Goal: Find specific page/section: Find specific page/section

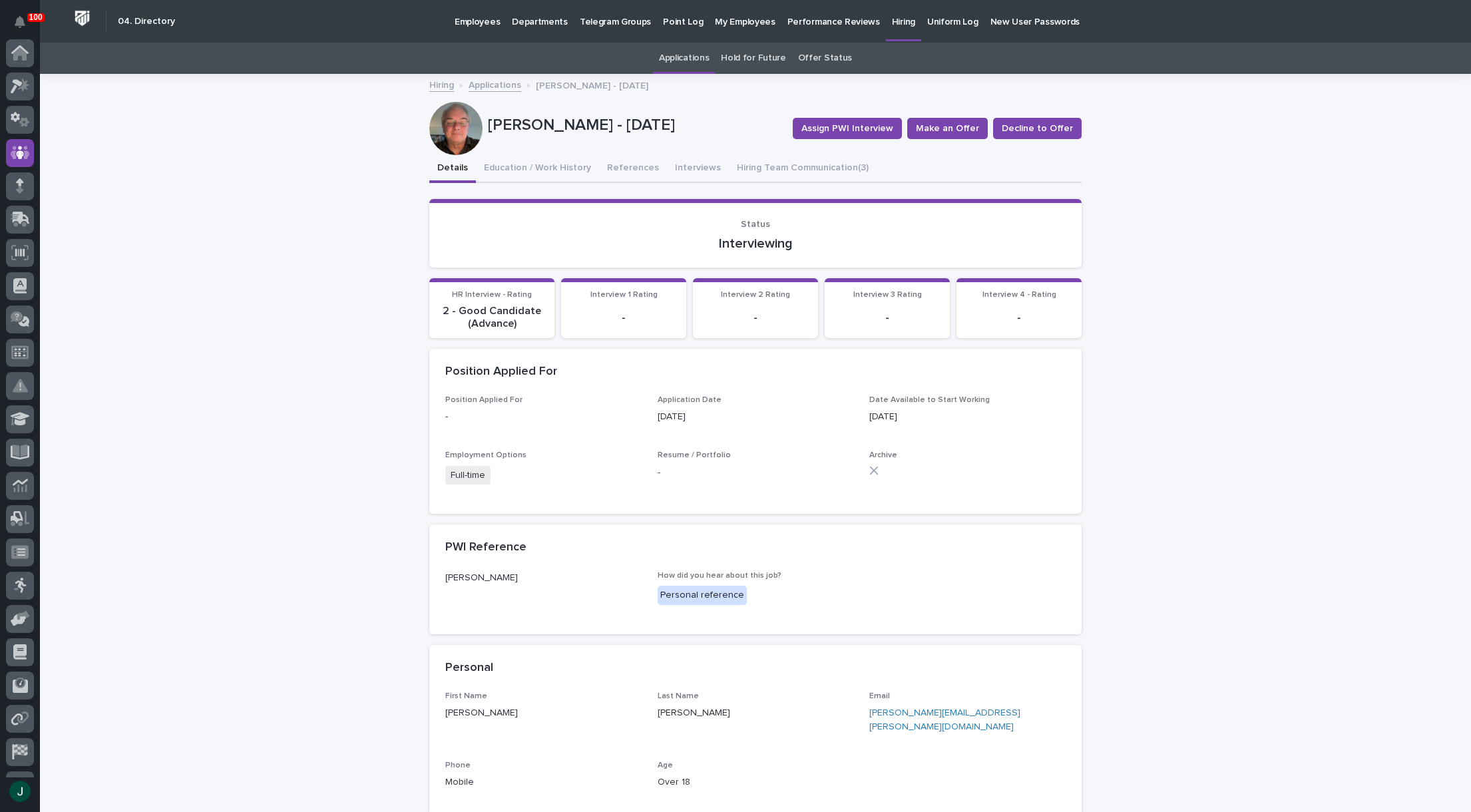
scroll to position [94, 0]
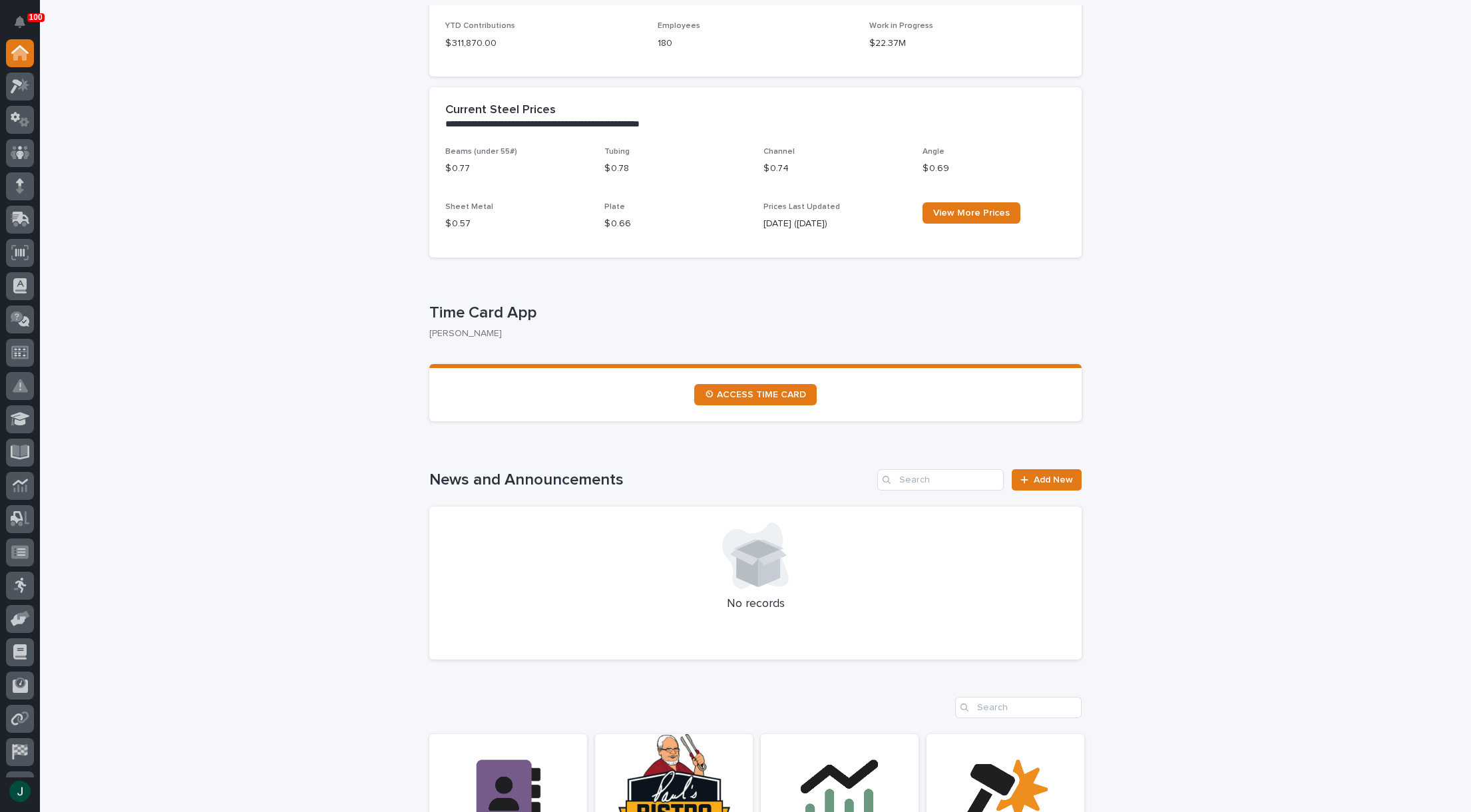
scroll to position [466, 0]
click at [740, 395] on span "⏲ ACCESS TIME CARD" at bounding box center [755, 393] width 101 height 9
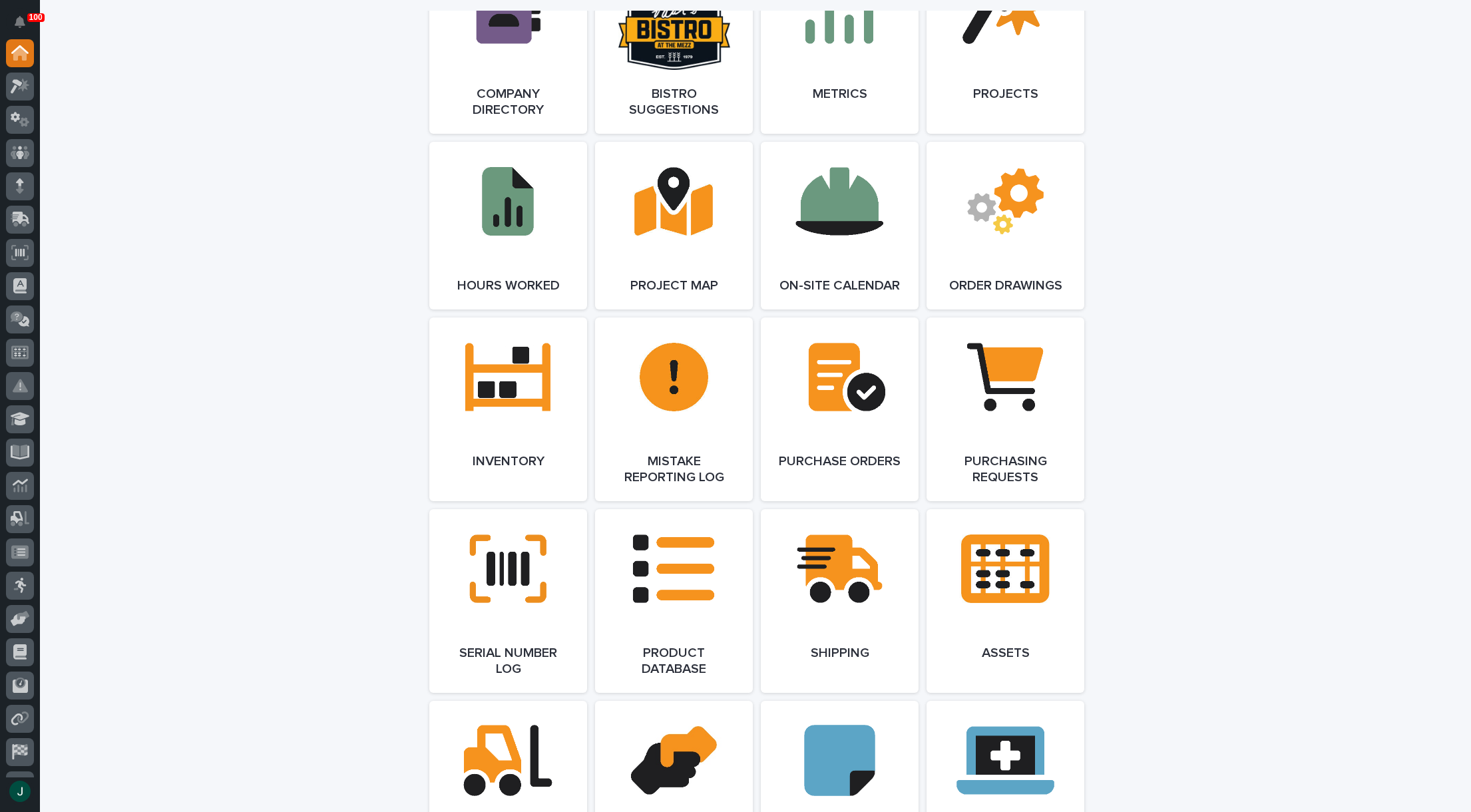
scroll to position [1265, 0]
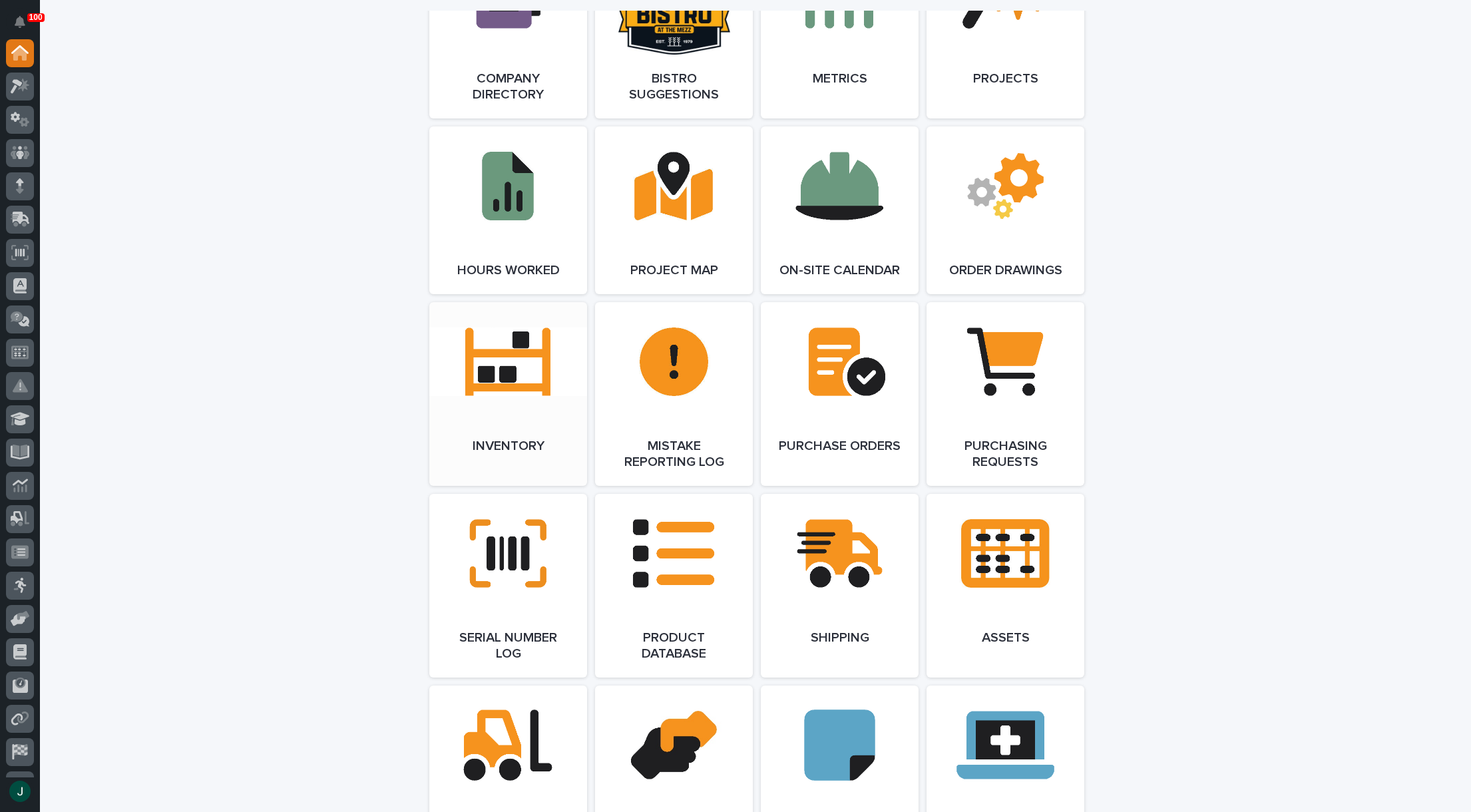
click at [496, 370] on link "Open Link" at bounding box center [508, 393] width 157 height 184
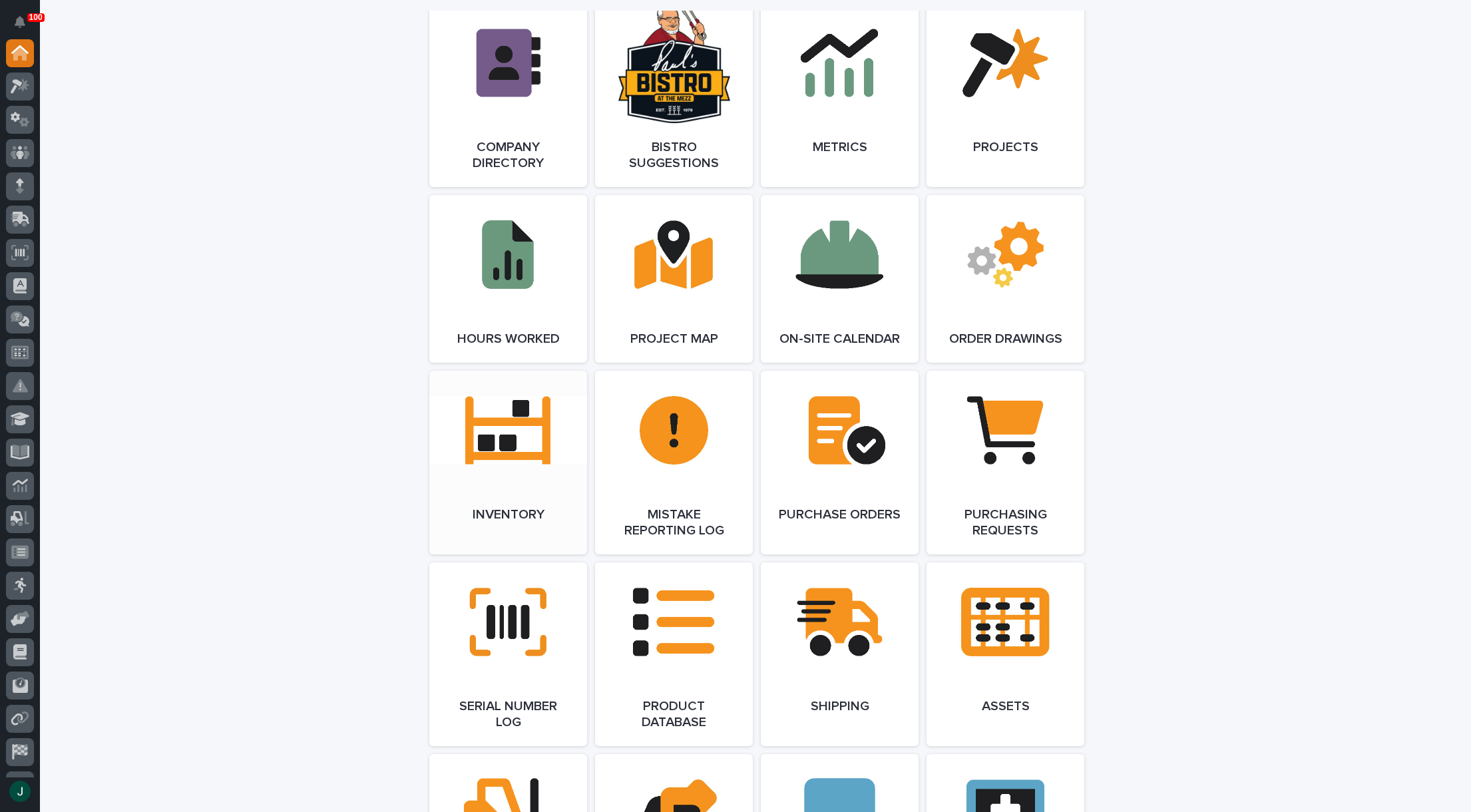
scroll to position [1198, 0]
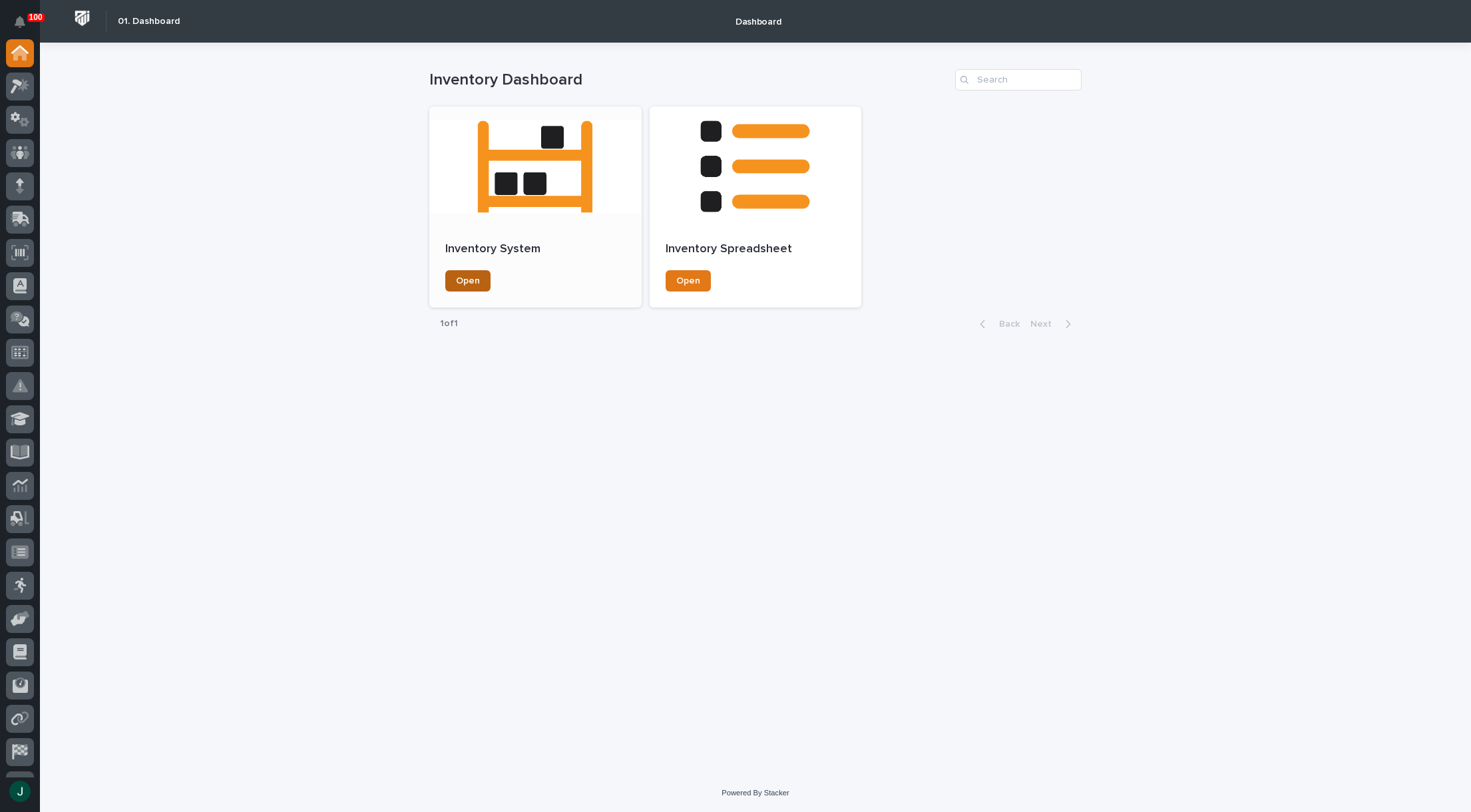
click at [468, 275] on link "Open" at bounding box center [468, 281] width 45 height 21
click at [19, 51] on icon at bounding box center [20, 54] width 13 height 13
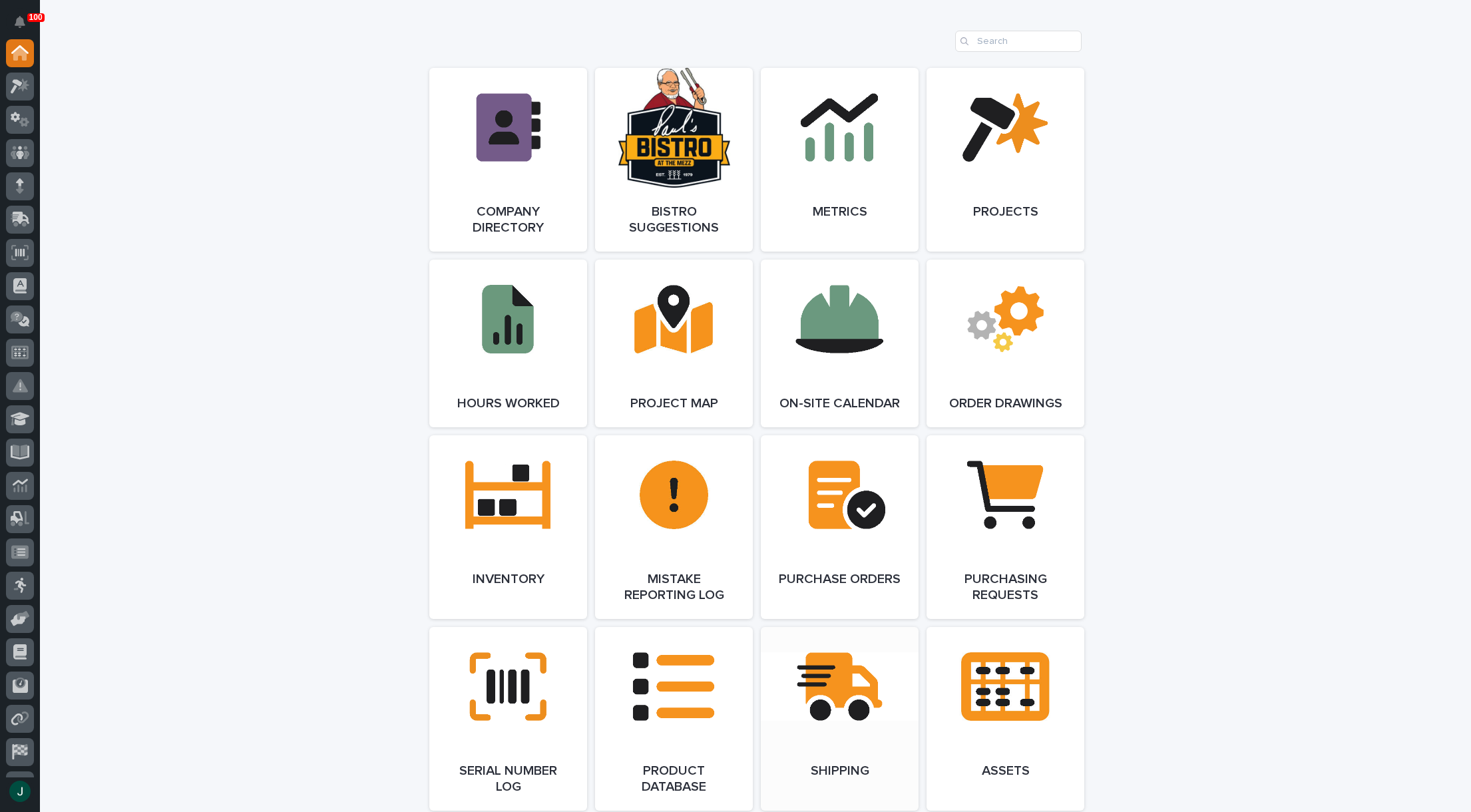
scroll to position [1065, 0]
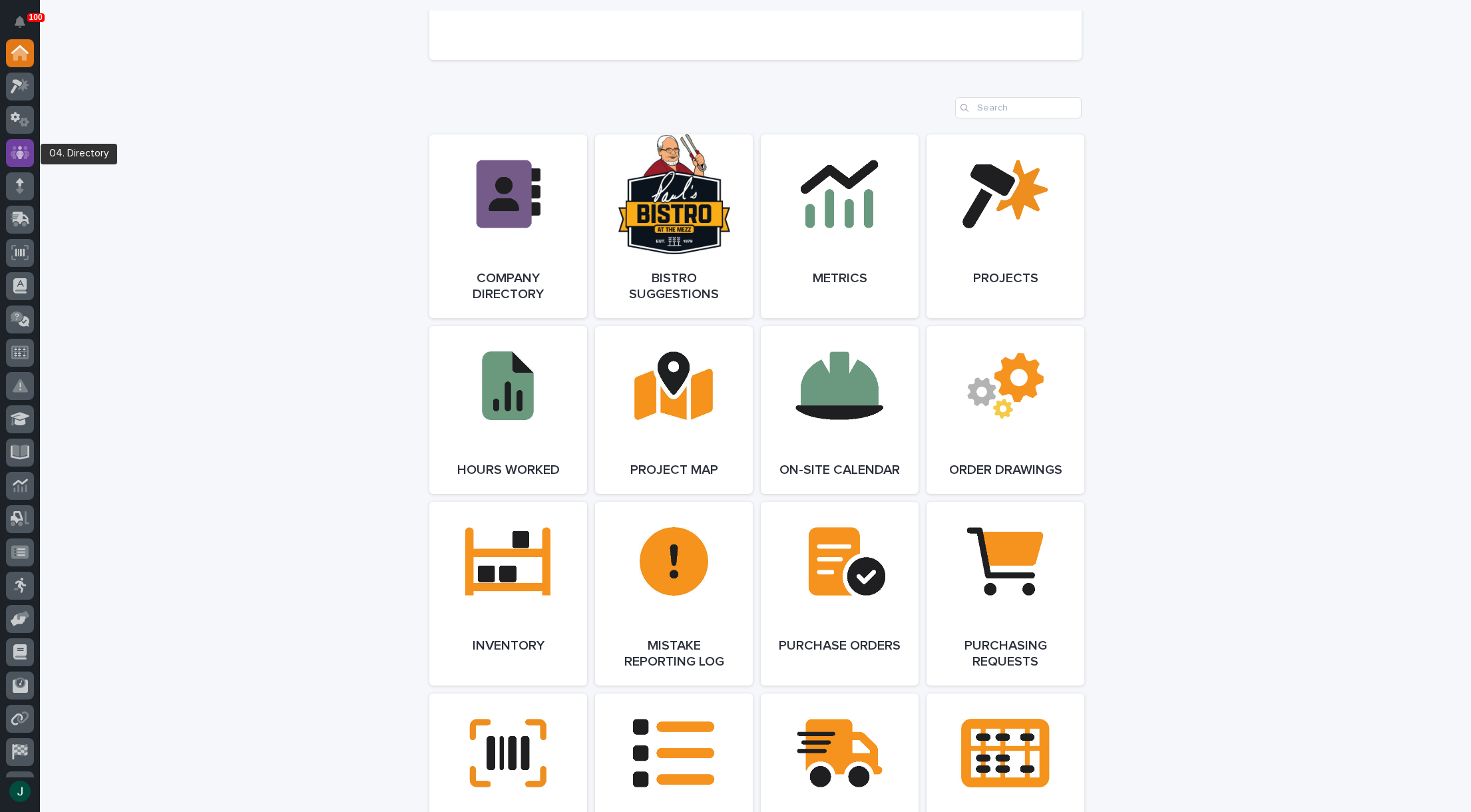
click at [14, 149] on icon at bounding box center [20, 153] width 19 height 13
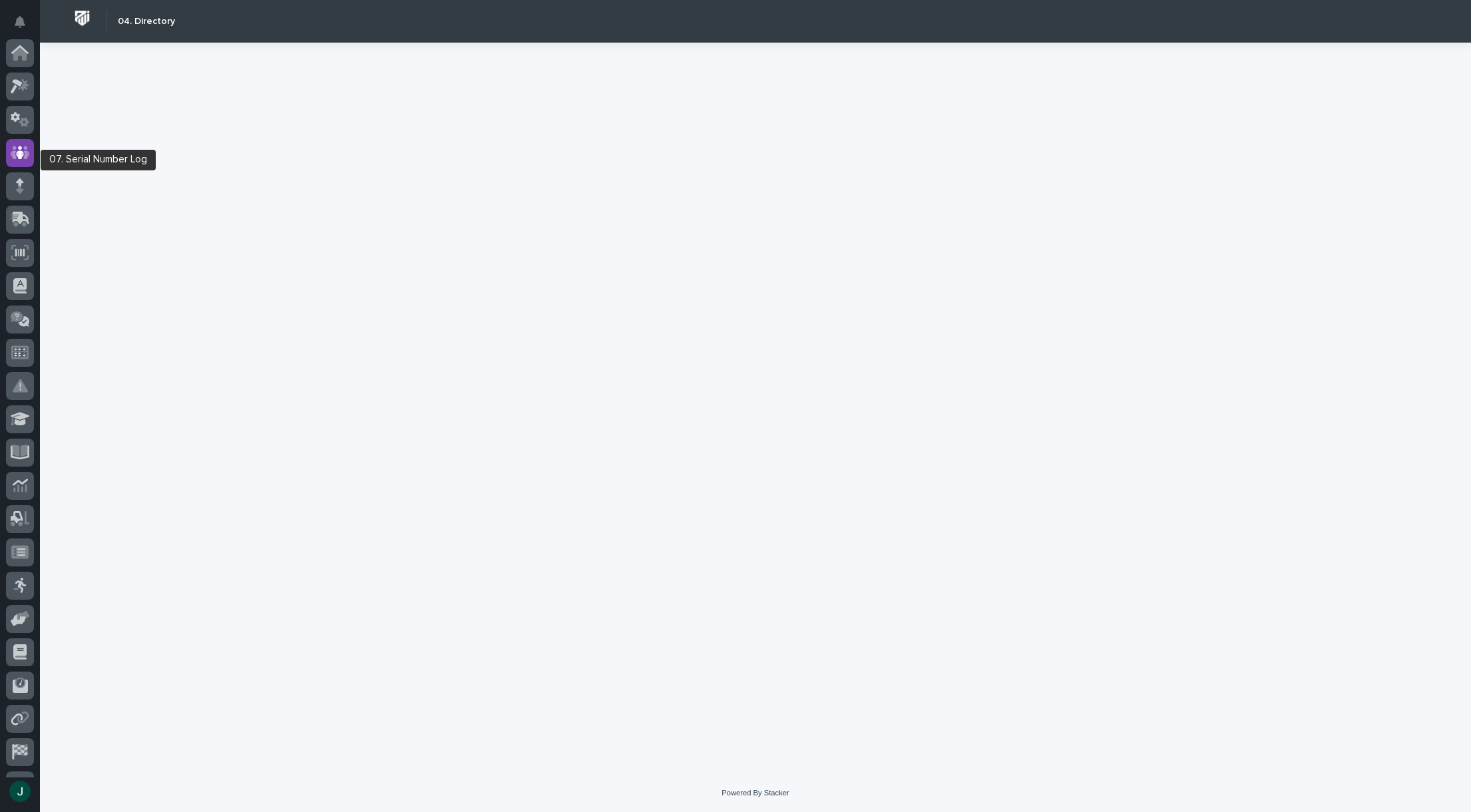
scroll to position [94, 0]
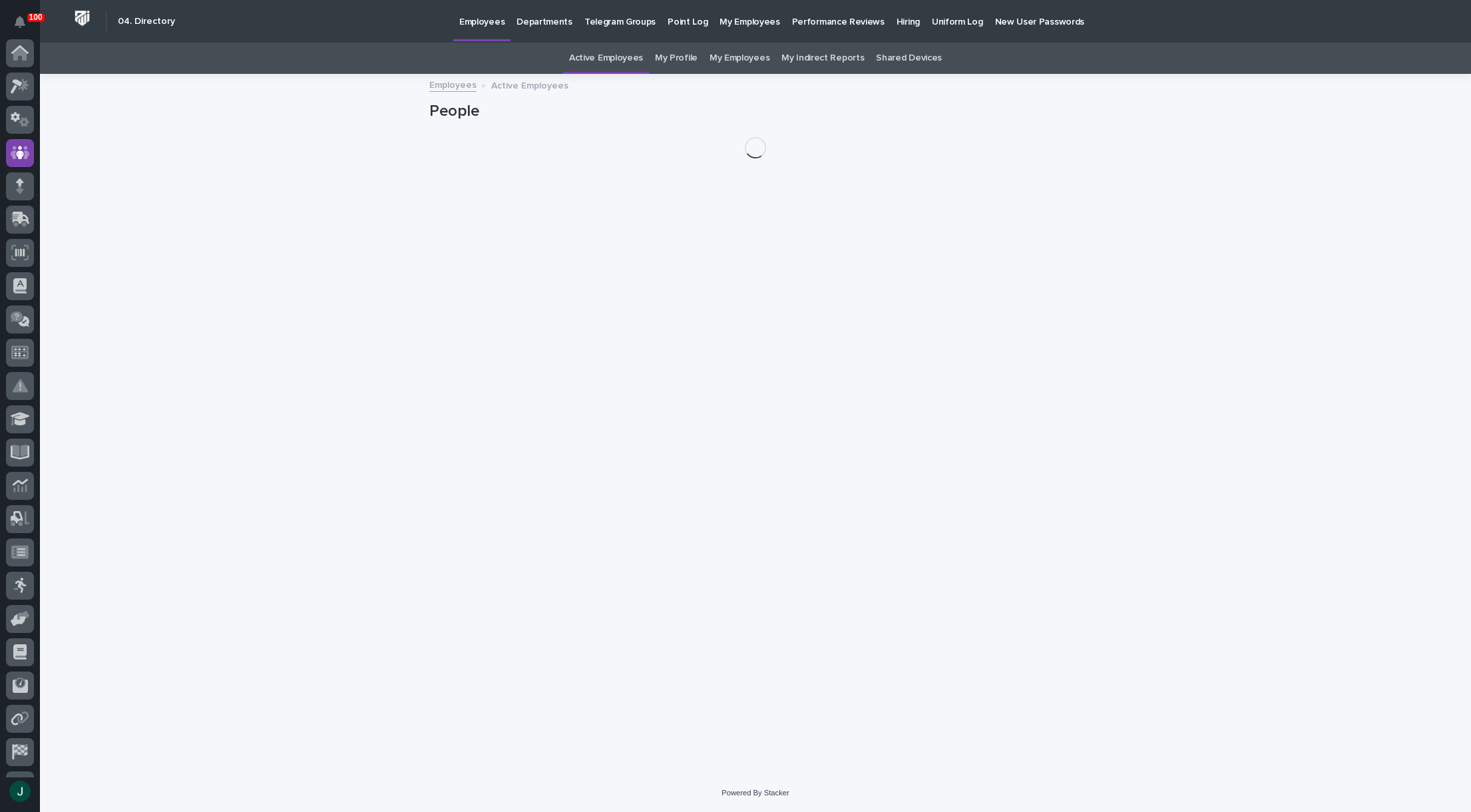
scroll to position [94, 0]
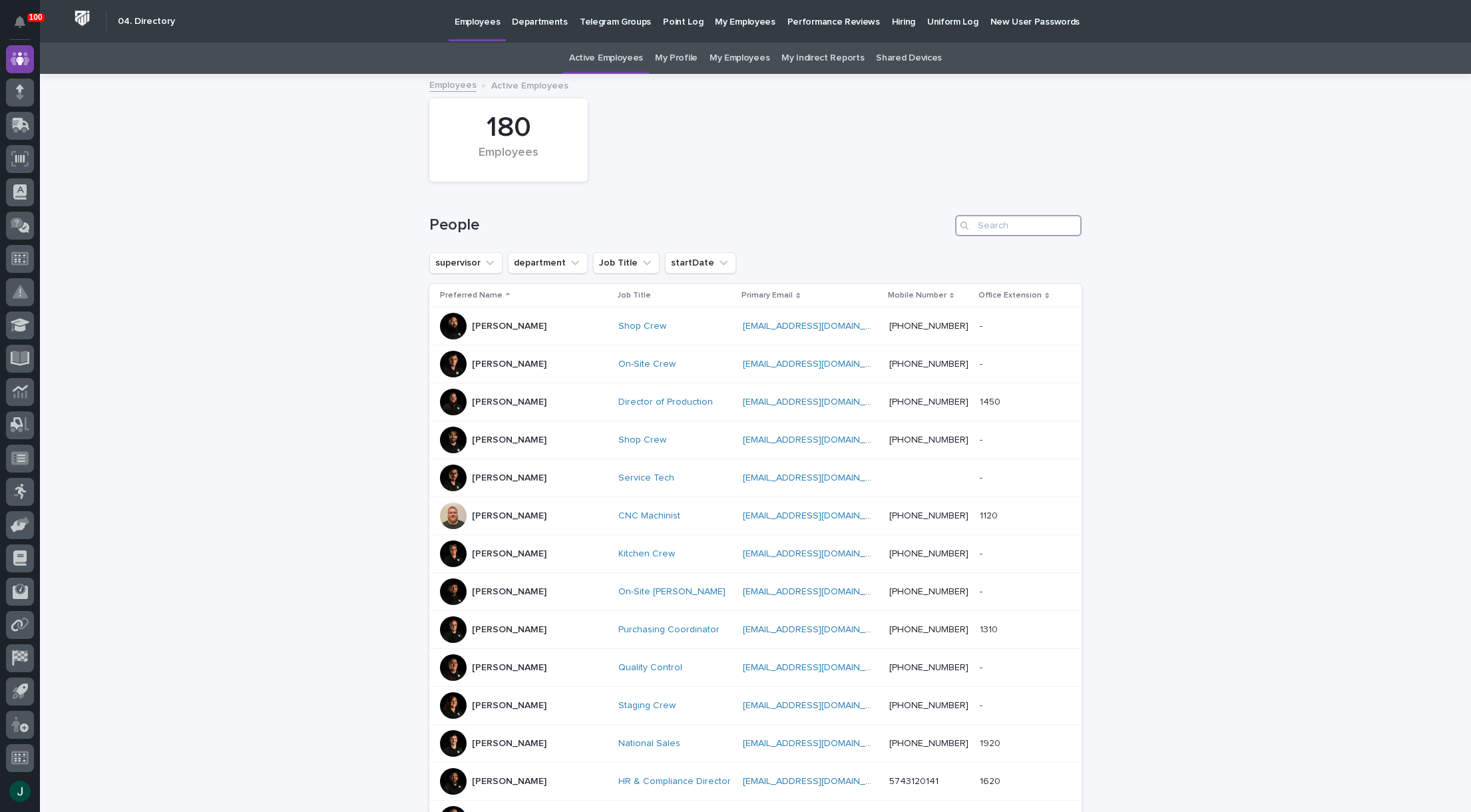
click at [1018, 218] on input "Search" at bounding box center [1017, 226] width 126 height 21
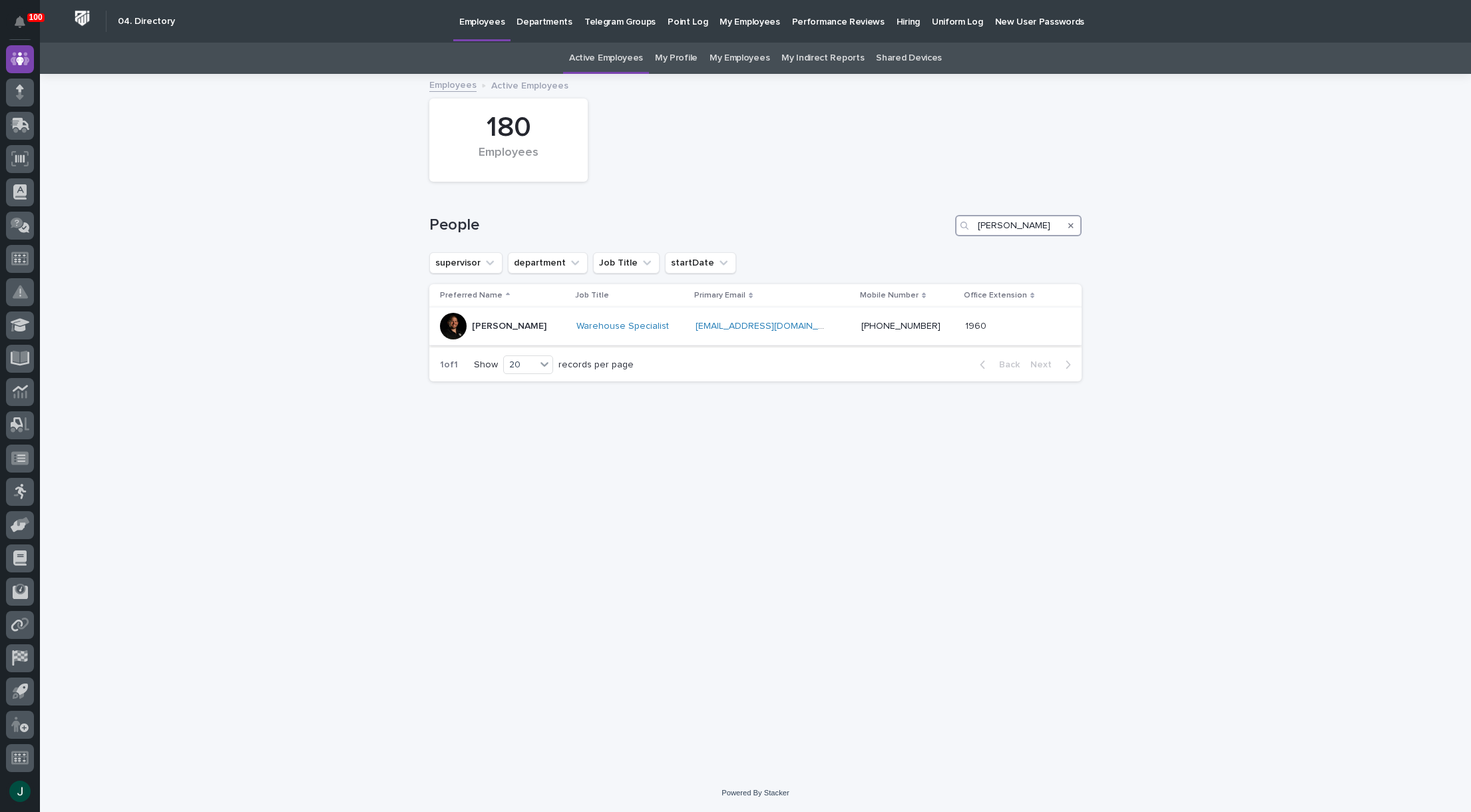
type input "Kenny"
click at [513, 326] on p "Kenny Beachy" at bounding box center [509, 326] width 74 height 12
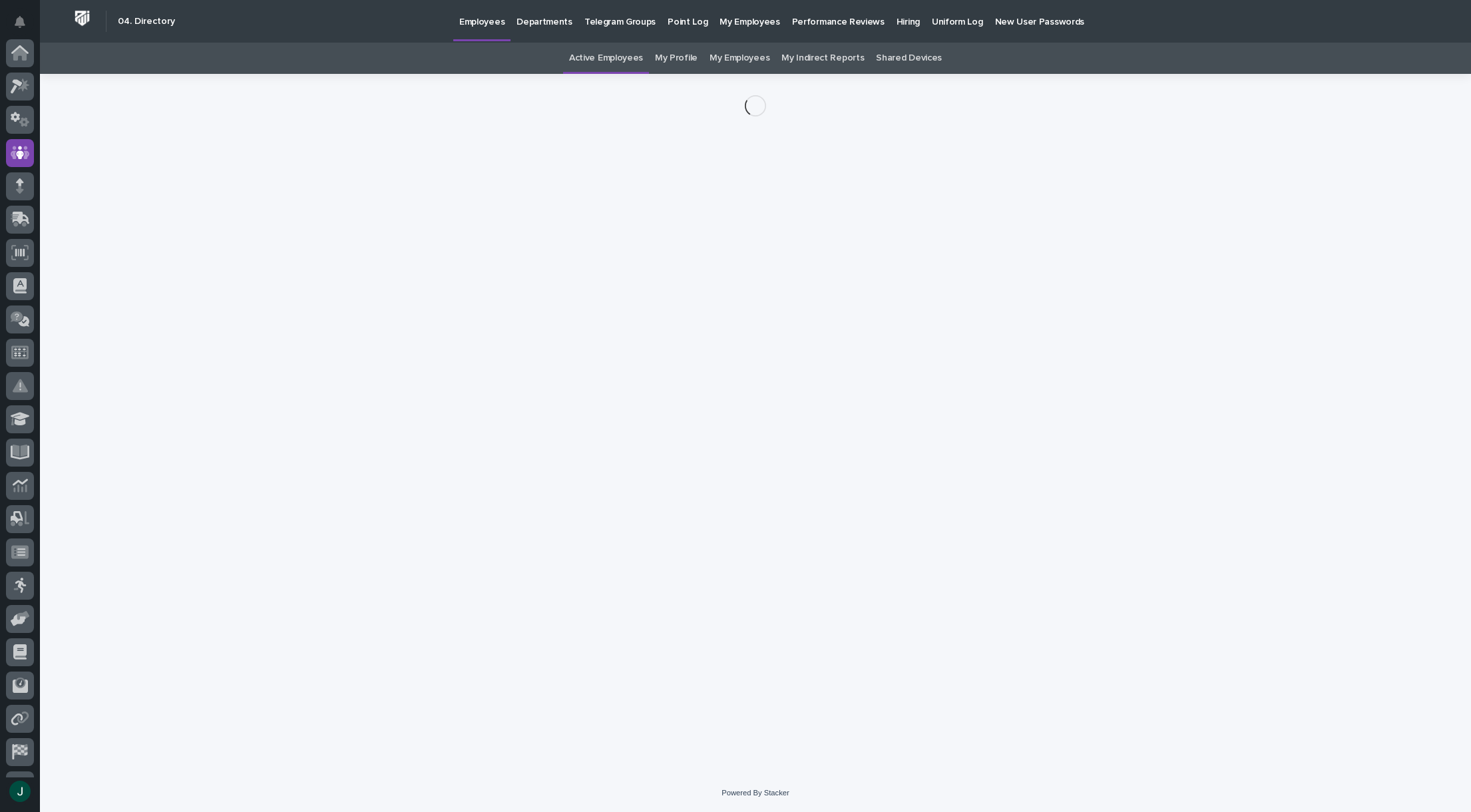
scroll to position [94, 0]
